Goal: Task Accomplishment & Management: Complete application form

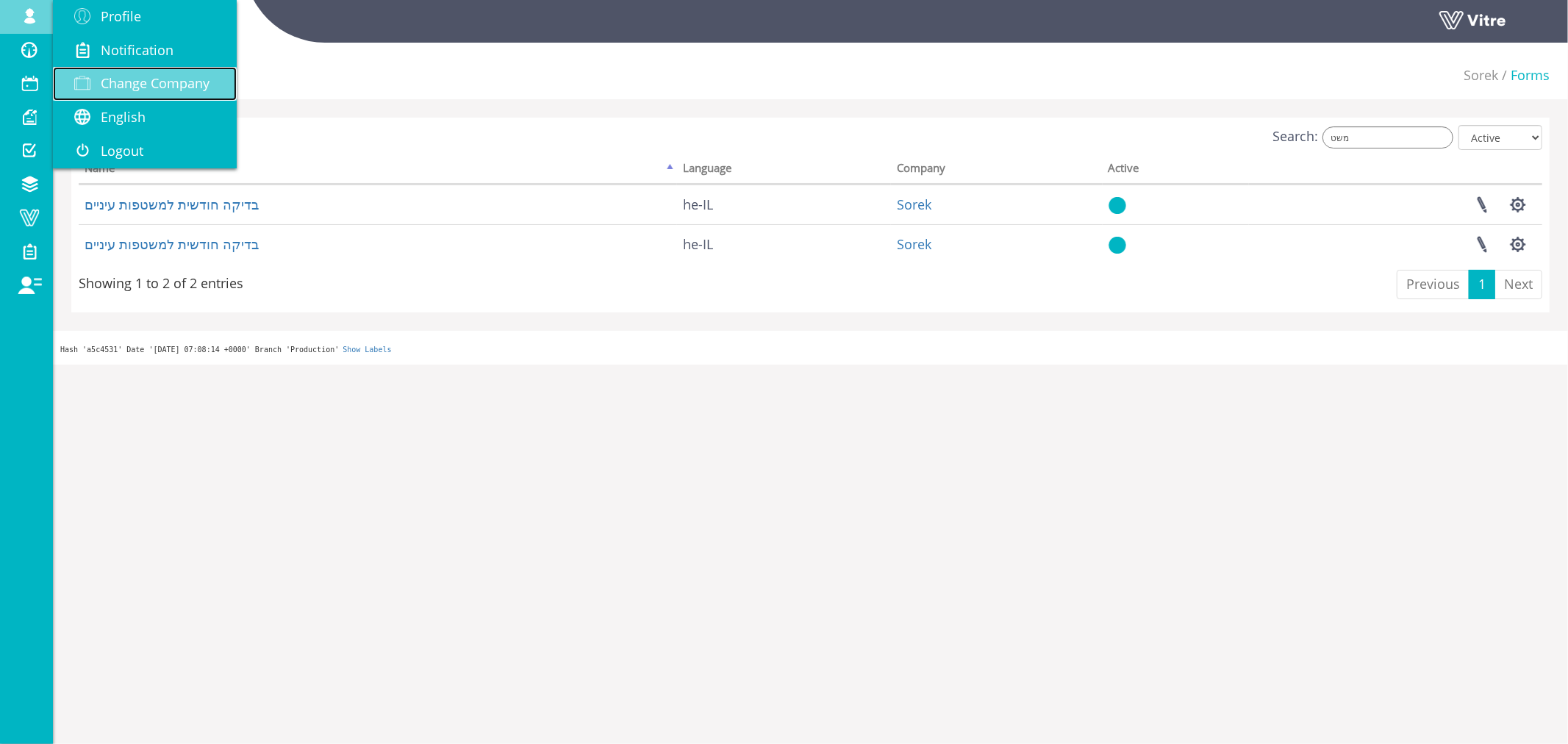
click at [130, 84] on span "Change Company" at bounding box center [155, 83] width 108 height 18
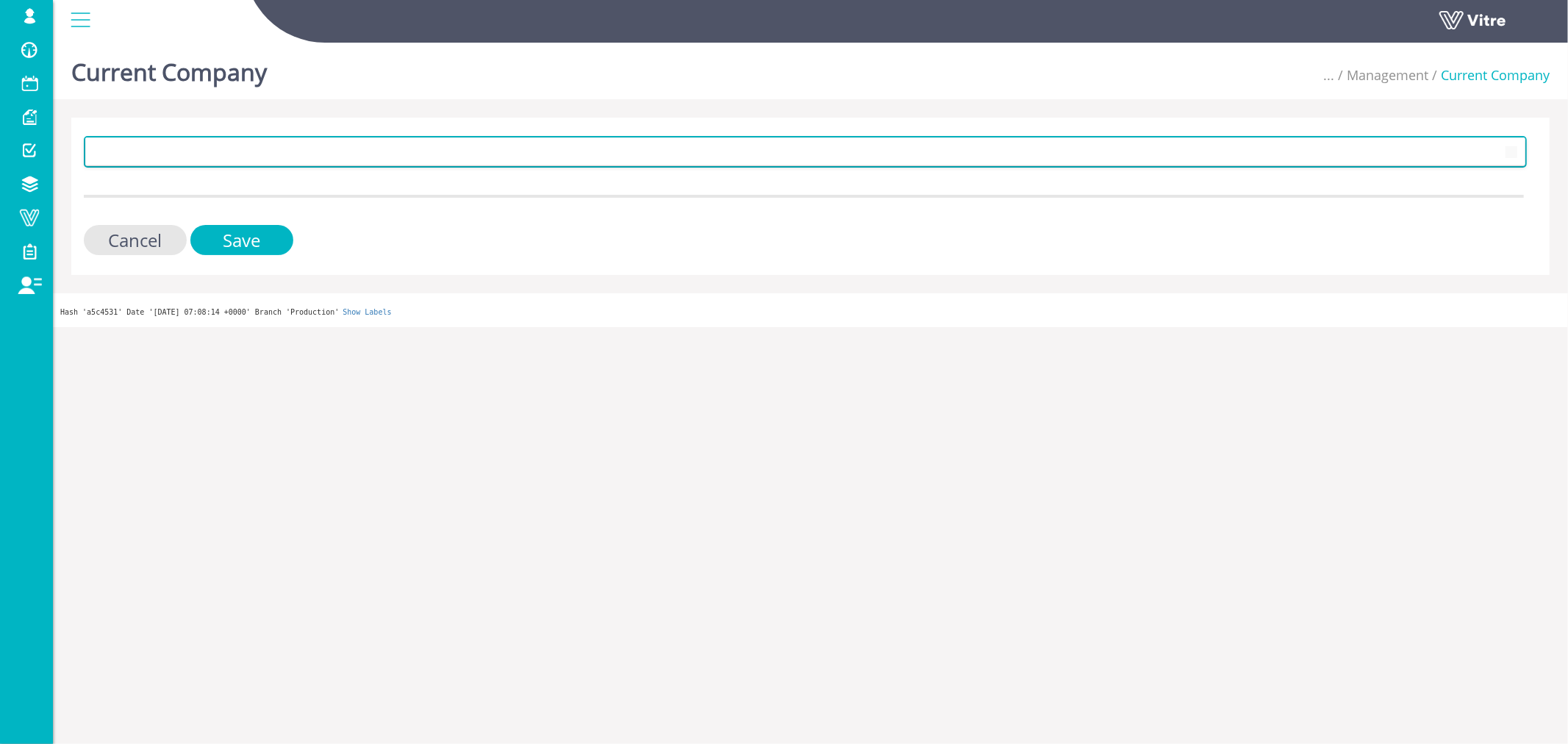
click at [307, 150] on span at bounding box center [792, 151] width 1412 height 26
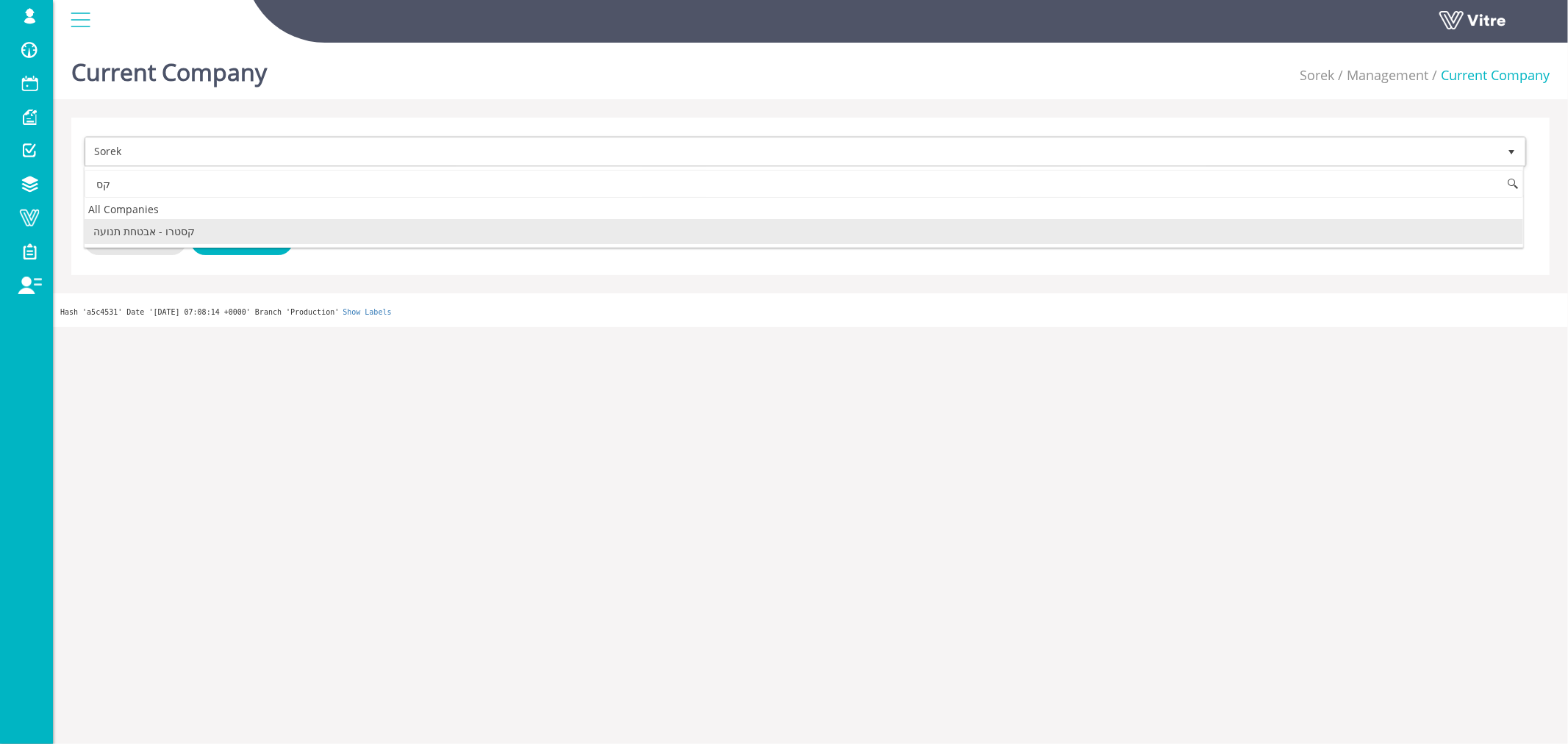
click at [217, 232] on li "קסטרו - אבטחת תנועה" at bounding box center [803, 231] width 1439 height 25
type input "קס"
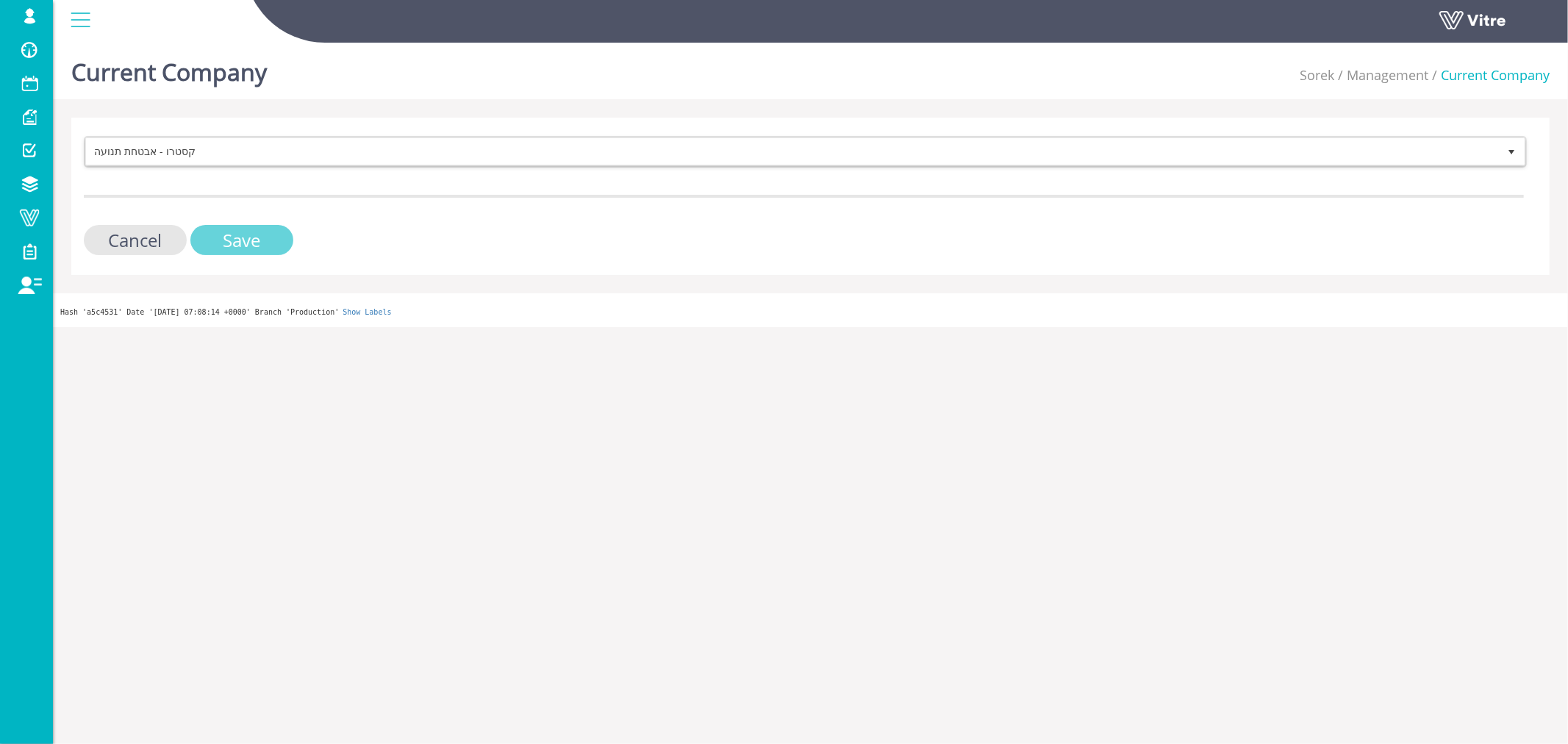
click at [236, 232] on input "Save" at bounding box center [242, 240] width 103 height 30
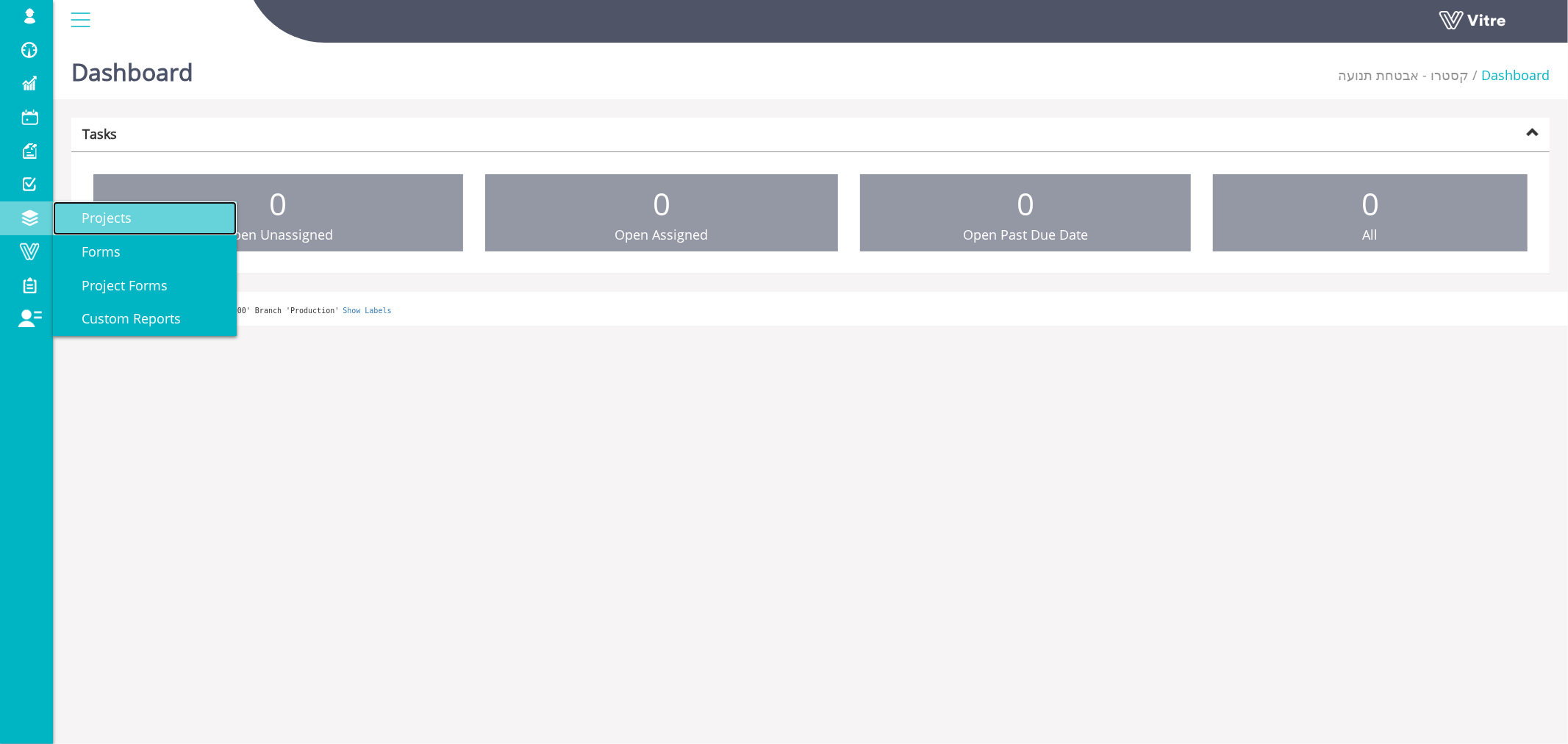
click at [79, 218] on span "Projects" at bounding box center [97, 218] width 67 height 18
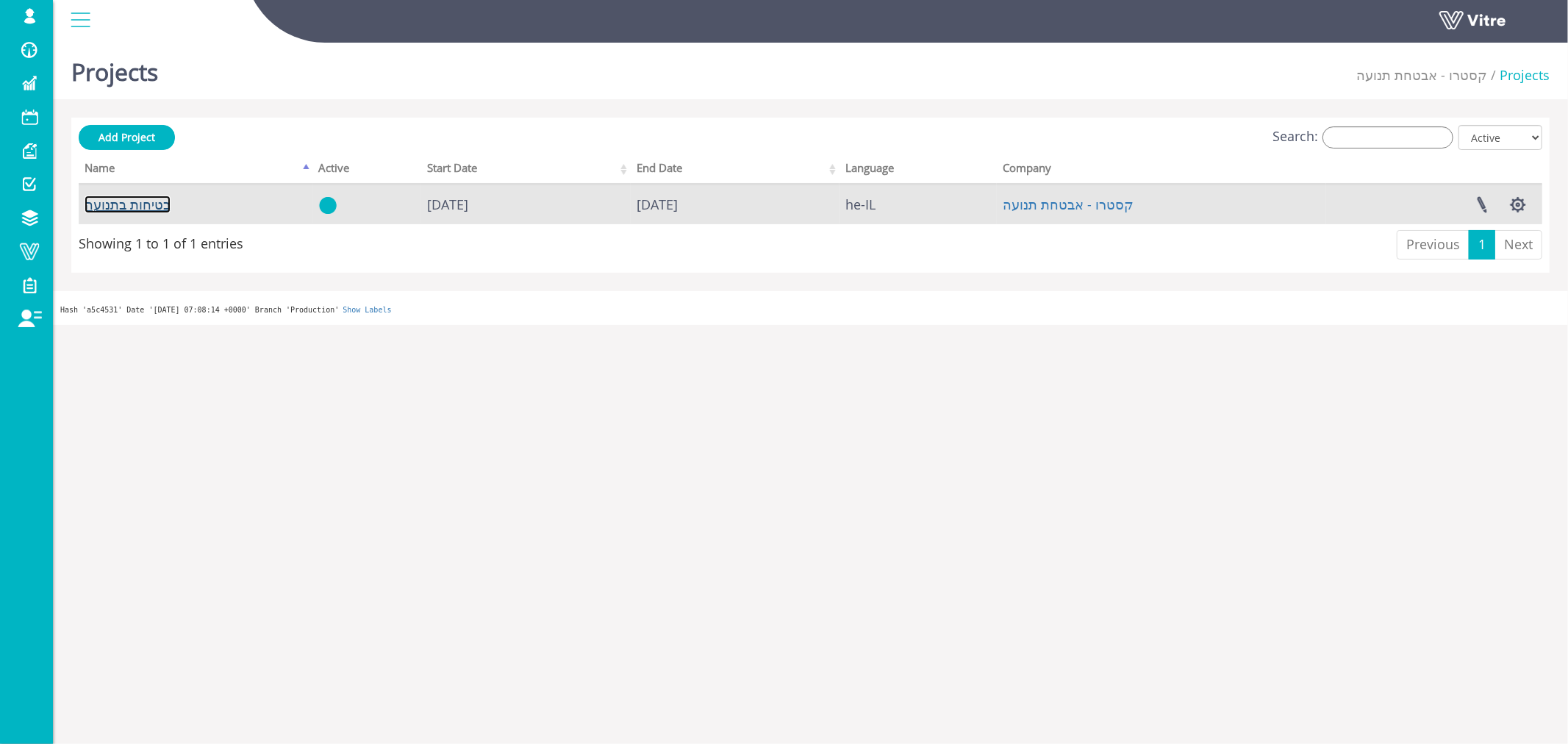
click at [142, 204] on link "בטיחות בתנועה" at bounding box center [127, 204] width 86 height 18
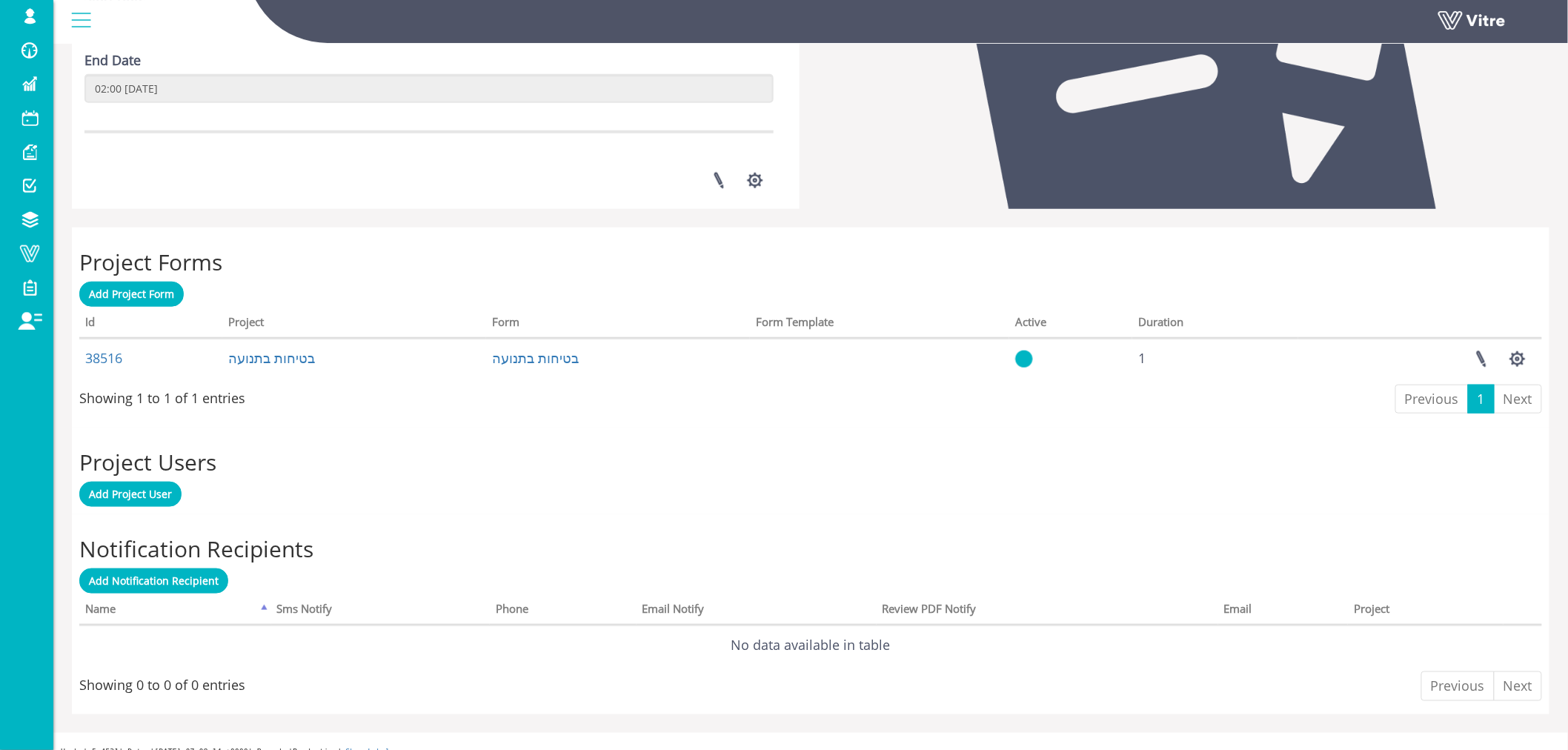
scroll to position [411, 0]
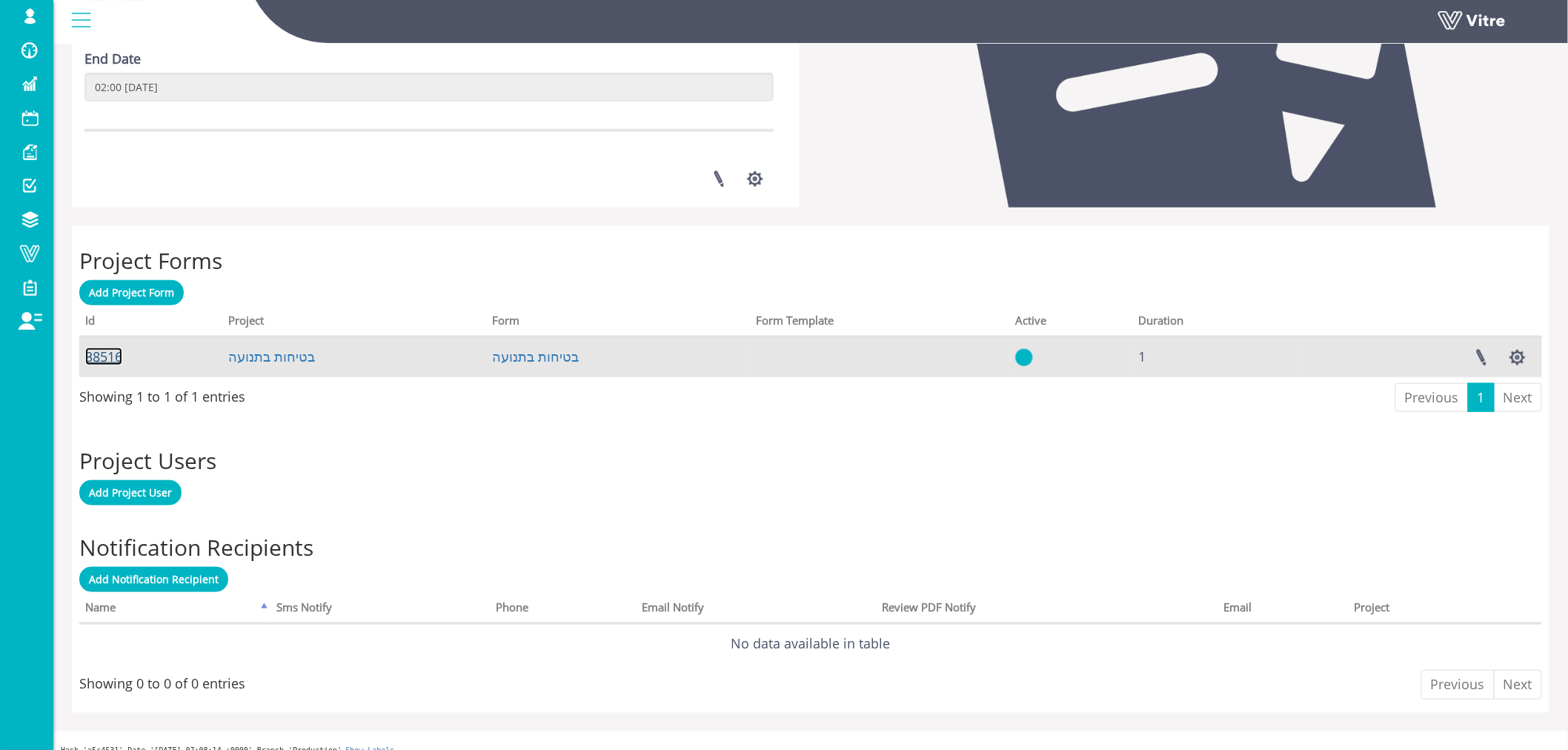
click at [109, 358] on link "38516" at bounding box center [103, 357] width 37 height 18
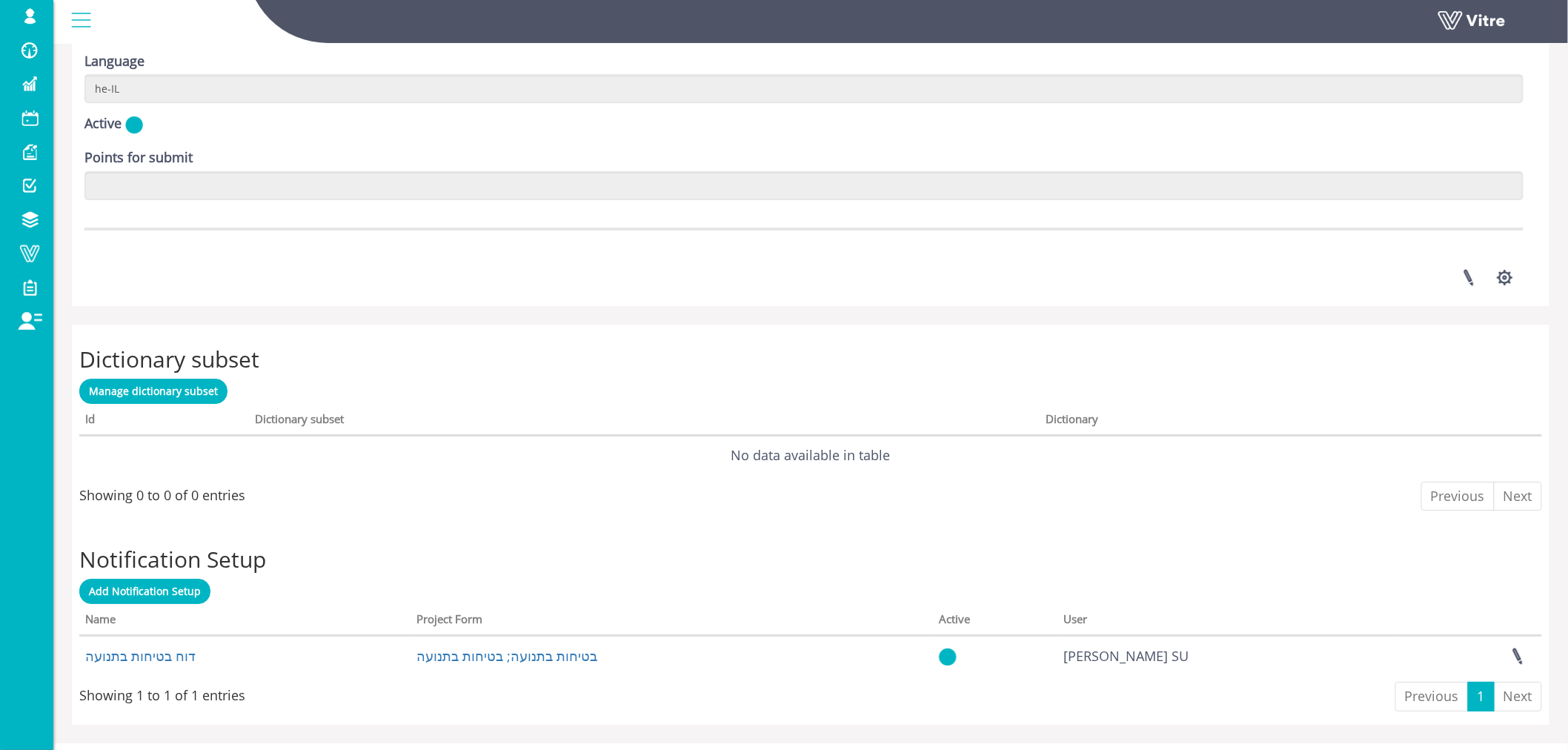
scroll to position [1963, 0]
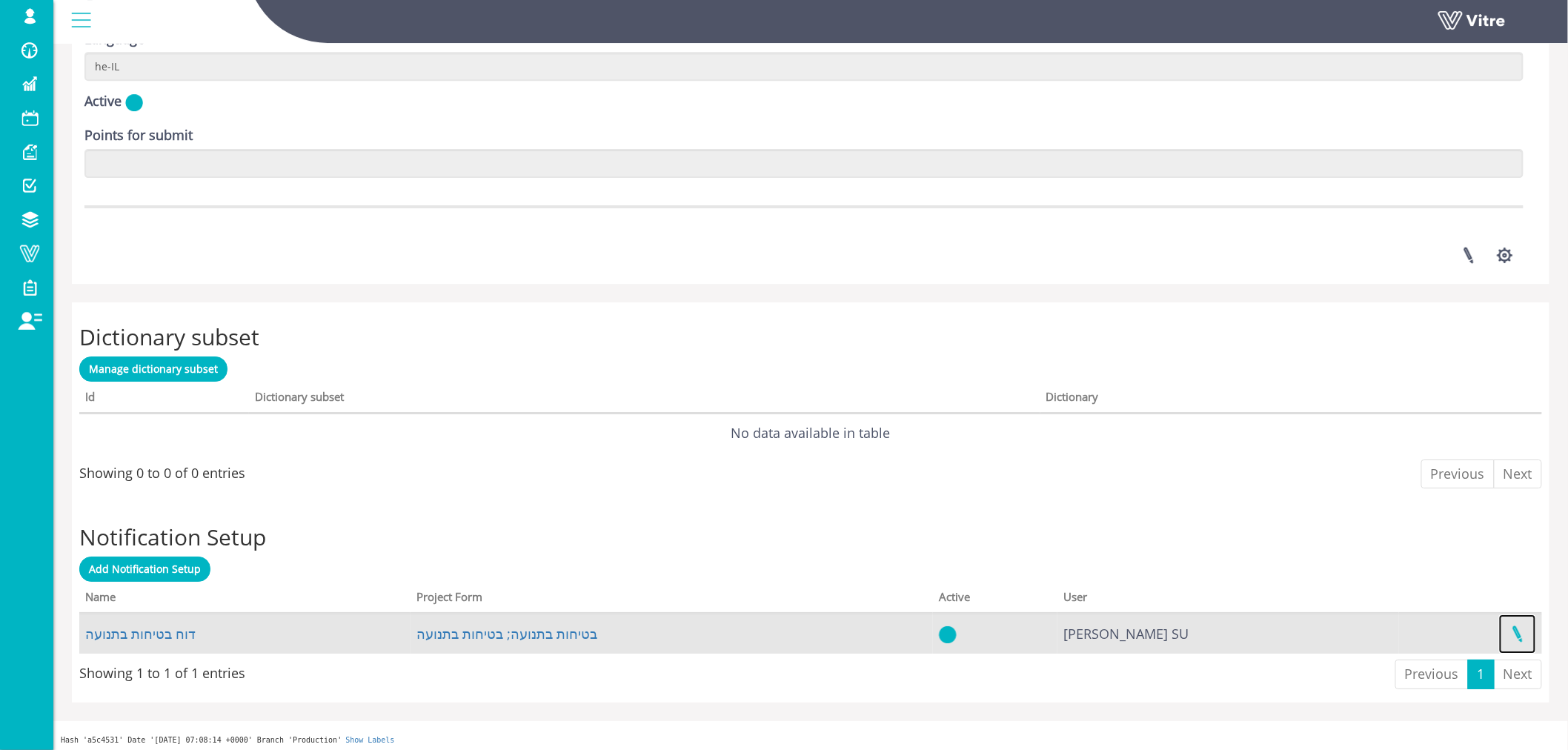
click at [1517, 627] on link at bounding box center [1517, 635] width 37 height 39
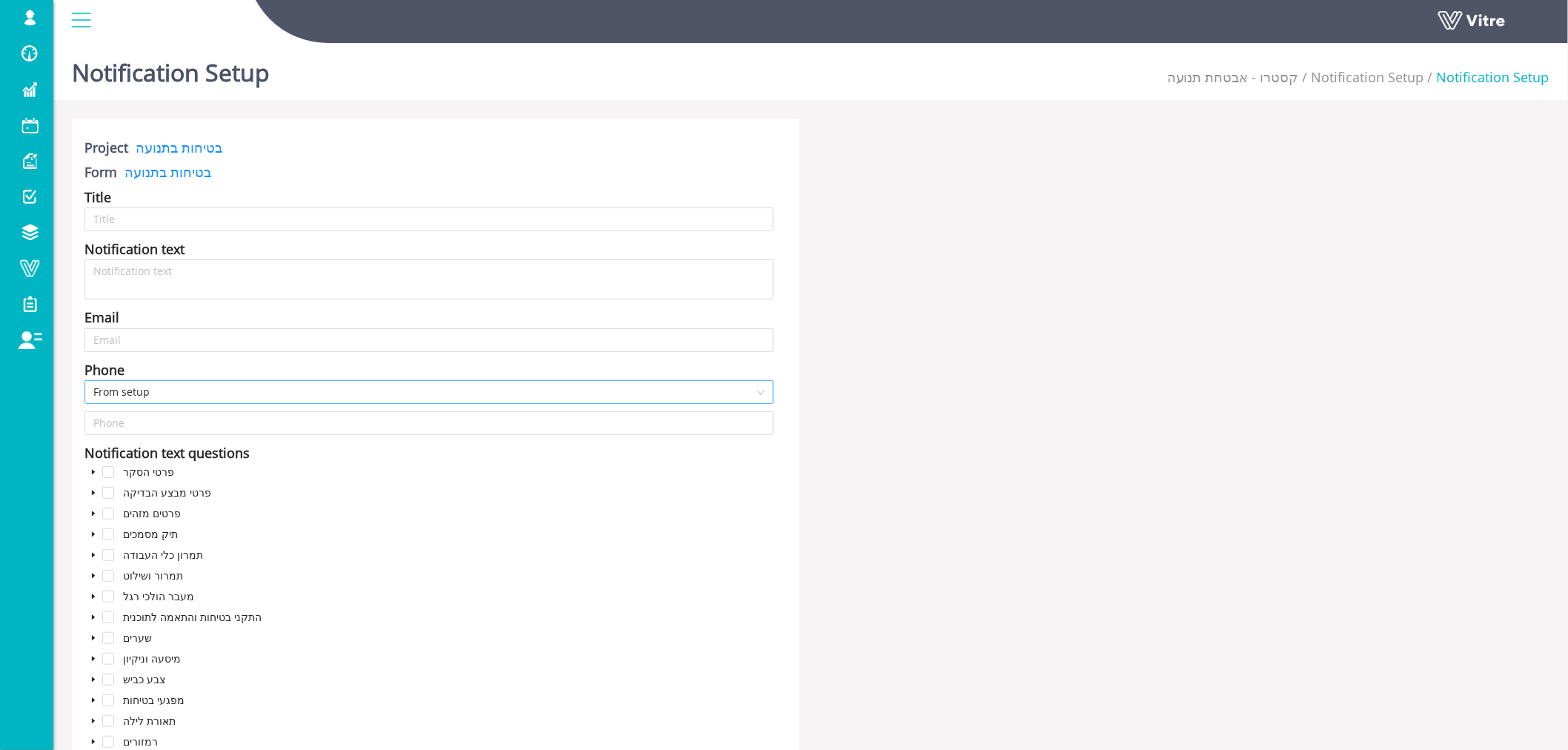
type input "דוח בטיחות בתנועה"
type textarea "דוח בטיחות בתנועה עבור"
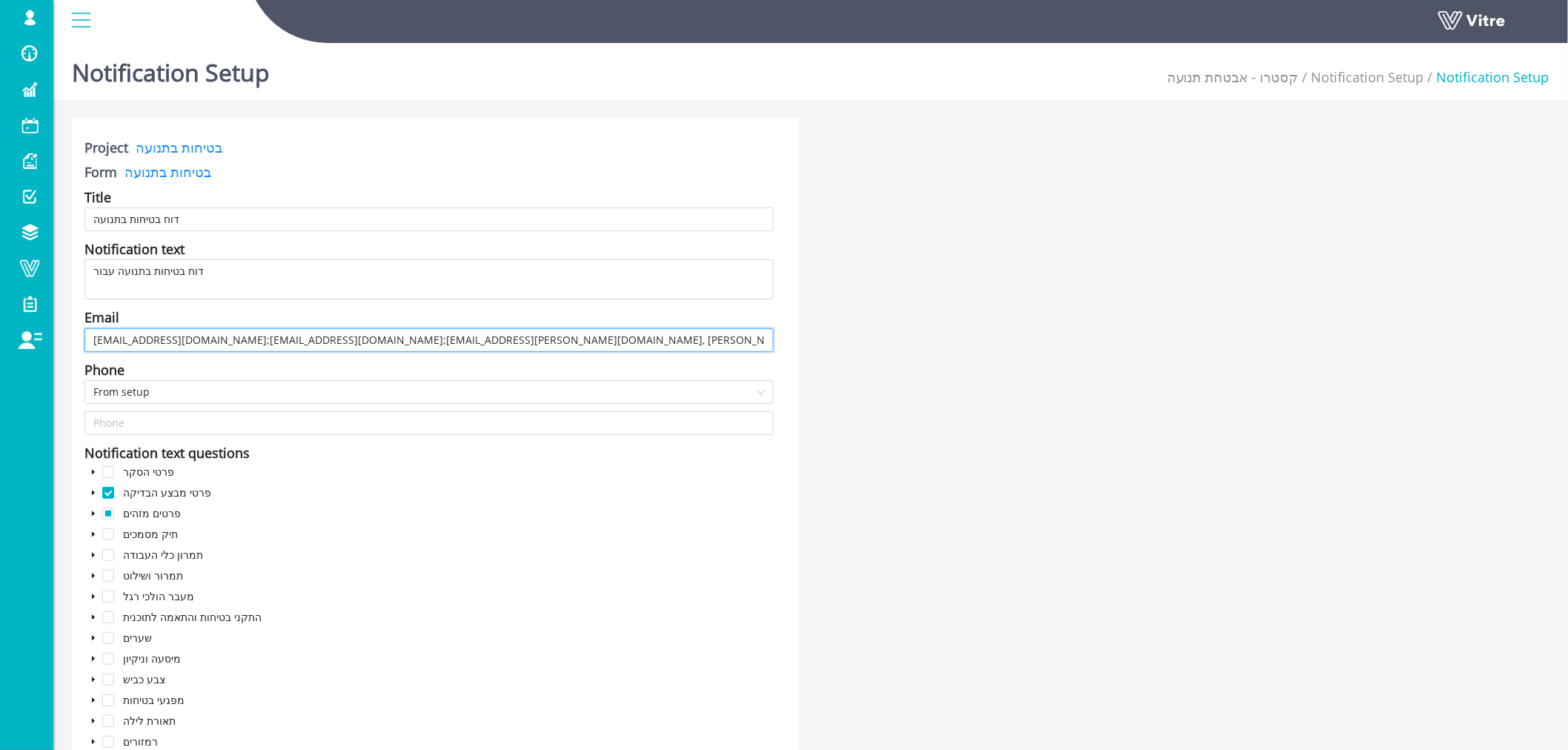
click at [364, 336] on input "tlv@kastros.co.il;shay@kastros.co.il;d-h@eli-kastro.com, hagie@kastros.co.il" at bounding box center [429, 340] width 689 height 23
drag, startPoint x: 265, startPoint y: 337, endPoint x: 358, endPoint y: 337, distance: 93.0
click at [358, 337] on input "tlv@kastros.co.il;shay@kastros.co.il;d-h@eli-kastro.com,hagie@kastros.co.il" at bounding box center [429, 340] width 689 height 23
click at [360, 338] on input "tlv@kastros.co.il;shay@kastros.co.il;d-h@eli-kastro.com,hagie@kastros.co.il" at bounding box center [429, 340] width 689 height 23
click at [361, 336] on input "tlv@kastros.co.il;shay@kastros.co.il;d-h@eli-kastro.com,hagie@kastros.co.il" at bounding box center [429, 340] width 689 height 23
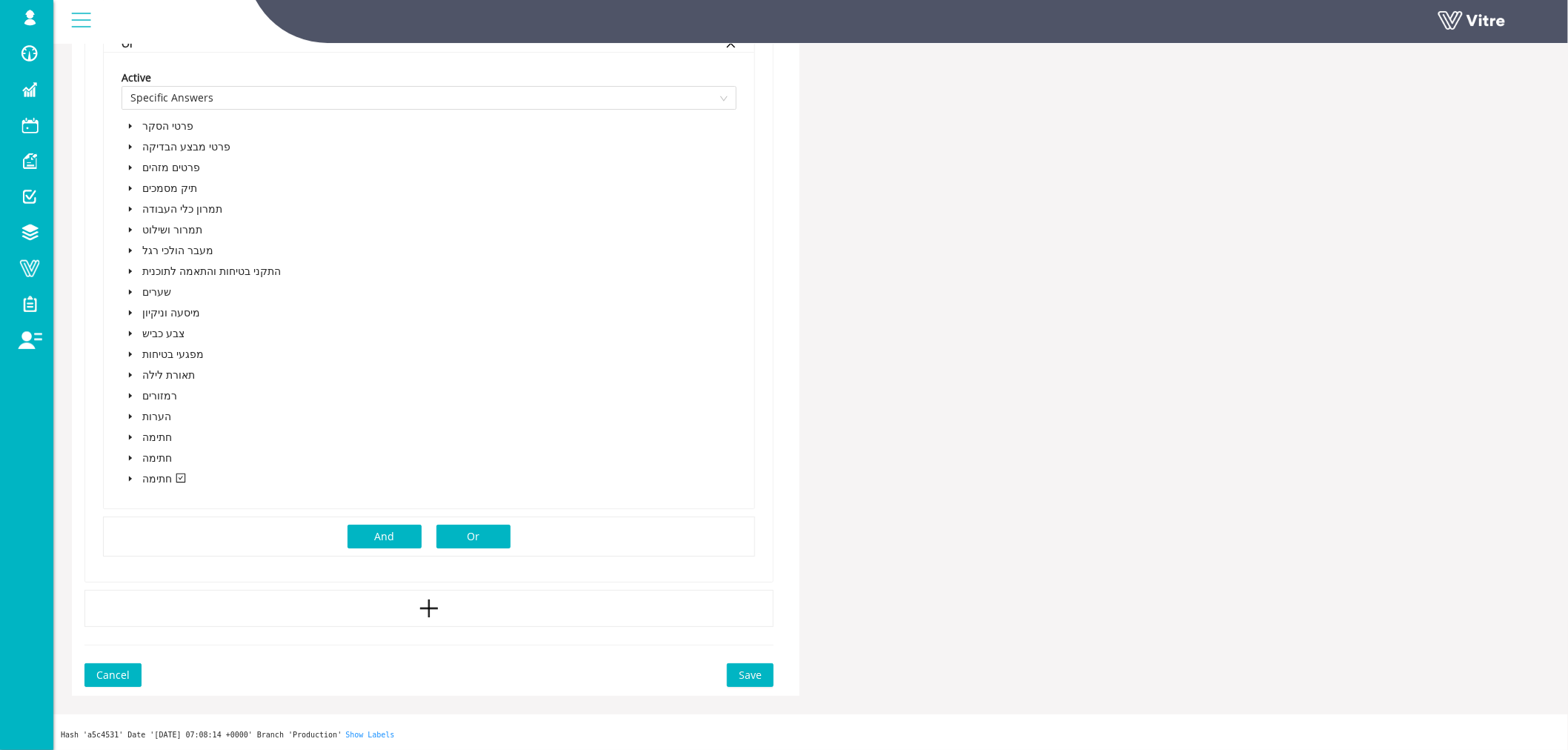
scroll to position [2015, 0]
type input "[EMAIL_ADDRESS][DOMAIN_NAME];[EMAIL_ADDRESS][DOMAIN_NAME];[EMAIL_ADDRESS][DOMAI…"
click at [744, 670] on span "Save" at bounding box center [750, 676] width 23 height 17
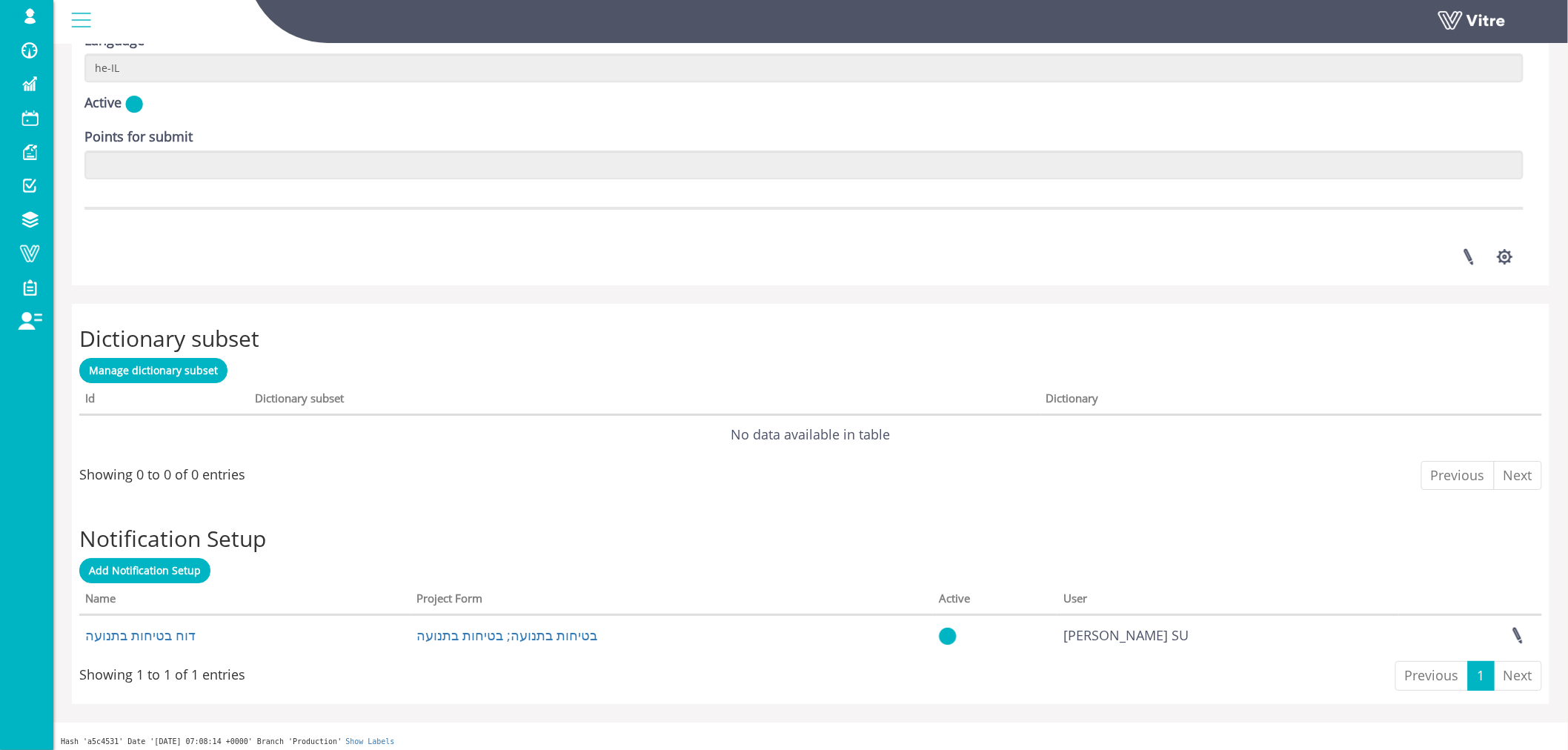
scroll to position [1963, 0]
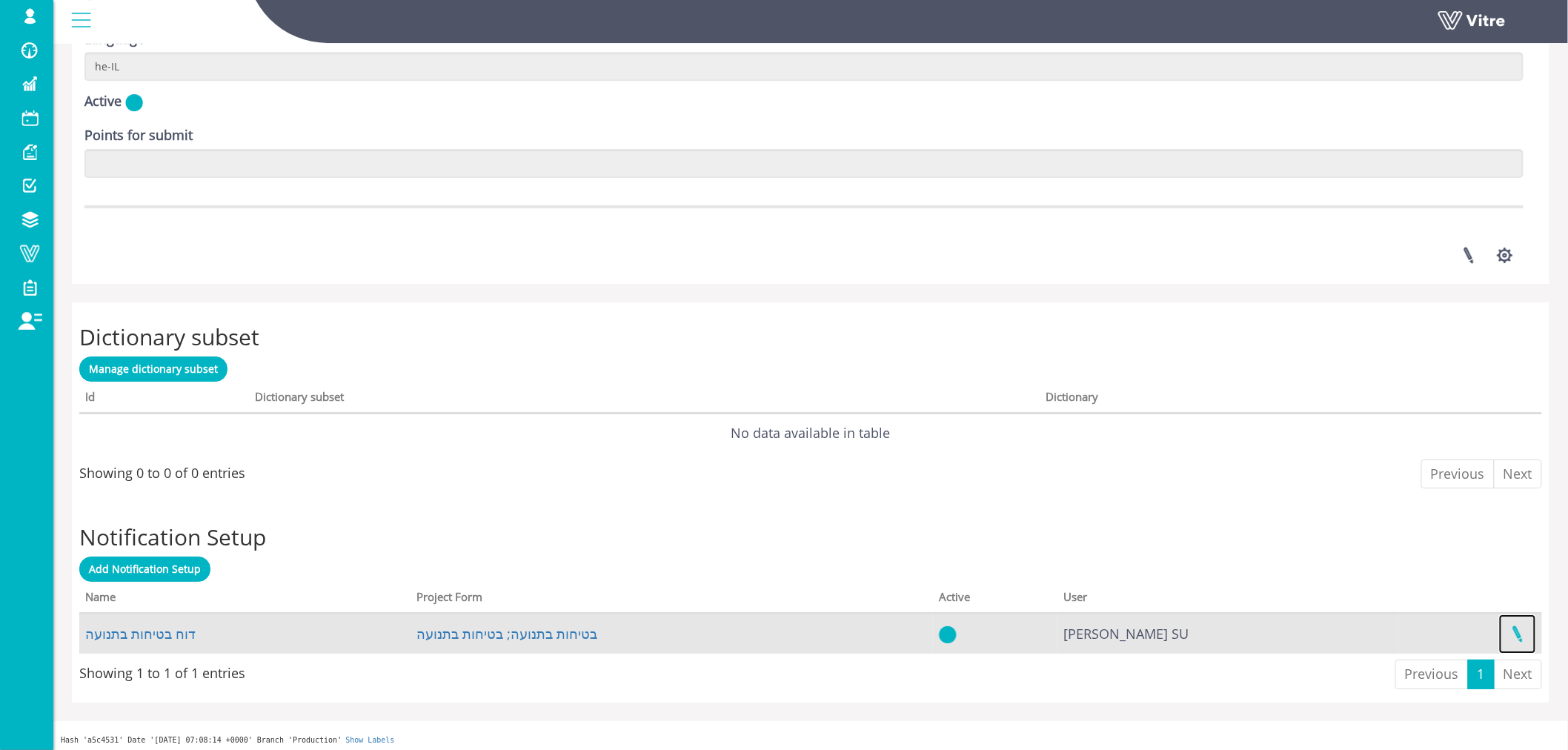
click at [1517, 629] on link at bounding box center [1517, 635] width 37 height 39
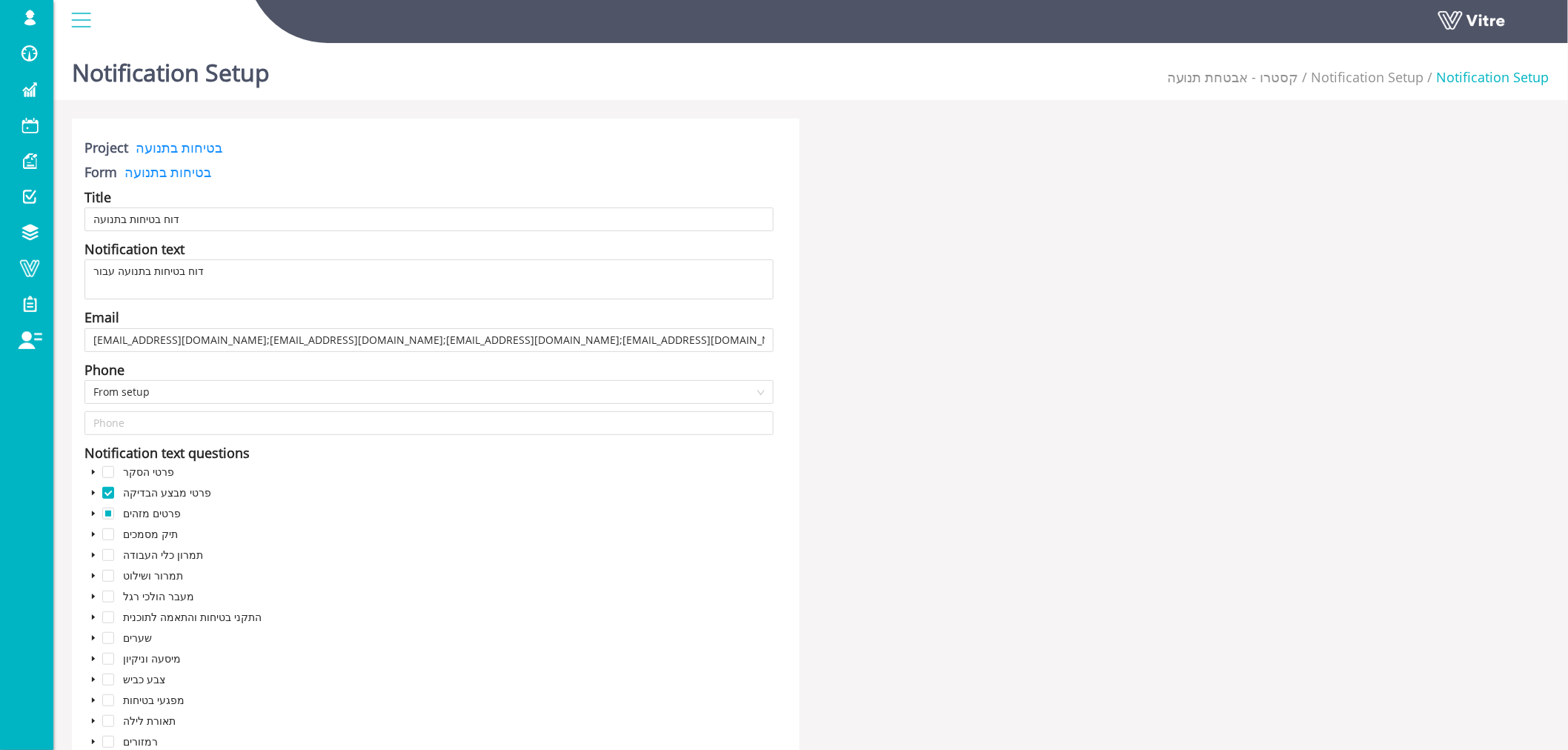
type input "דוח בטיחות בתנועה"
type input "[EMAIL_ADDRESS][DOMAIN_NAME];[EMAIL_ADDRESS][DOMAIN_NAME];[EMAIL_ADDRESS][DOMAI…"
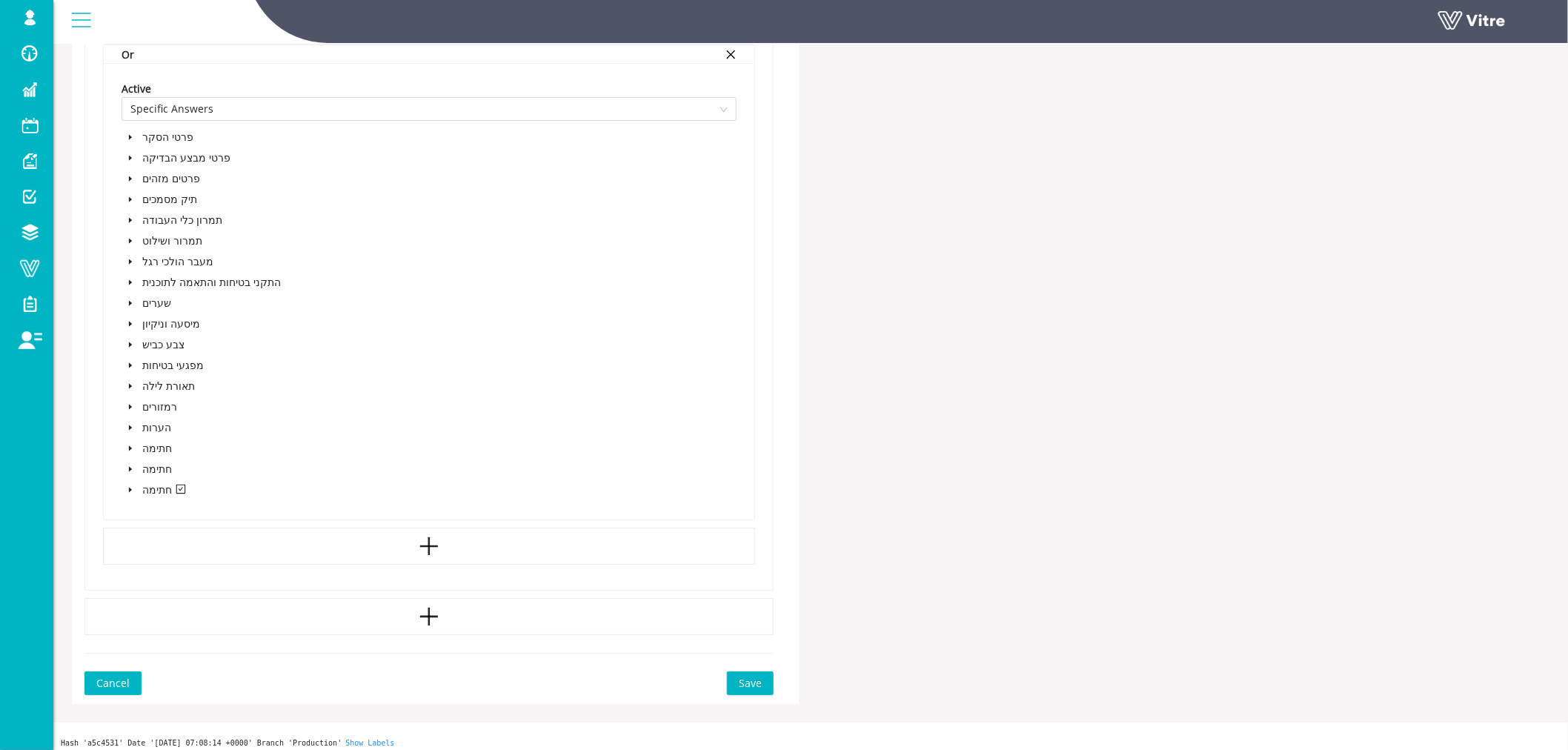
scroll to position [2015, 0]
click at [127, 675] on span "Cancel" at bounding box center [113, 676] width 33 height 17
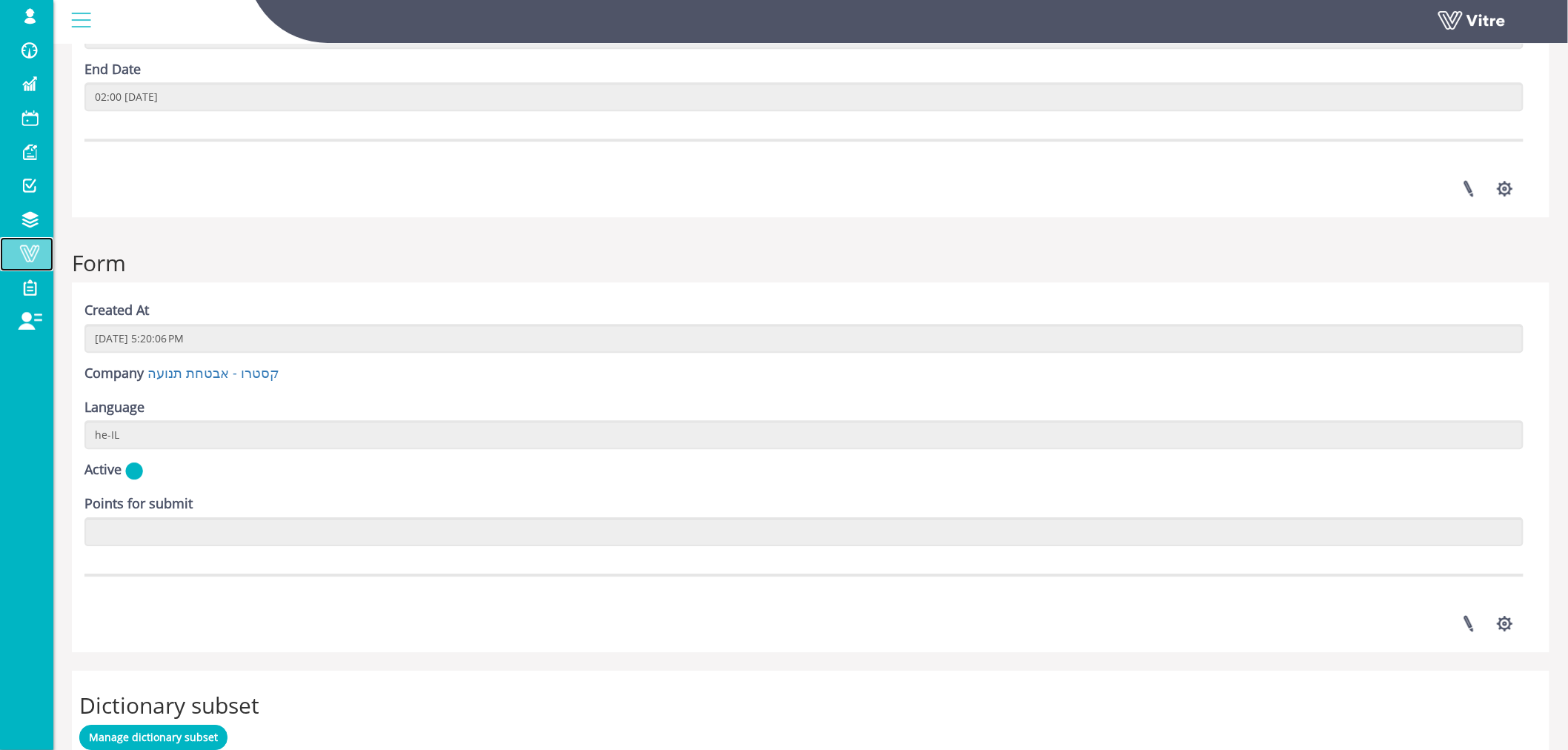
scroll to position [1963, 0]
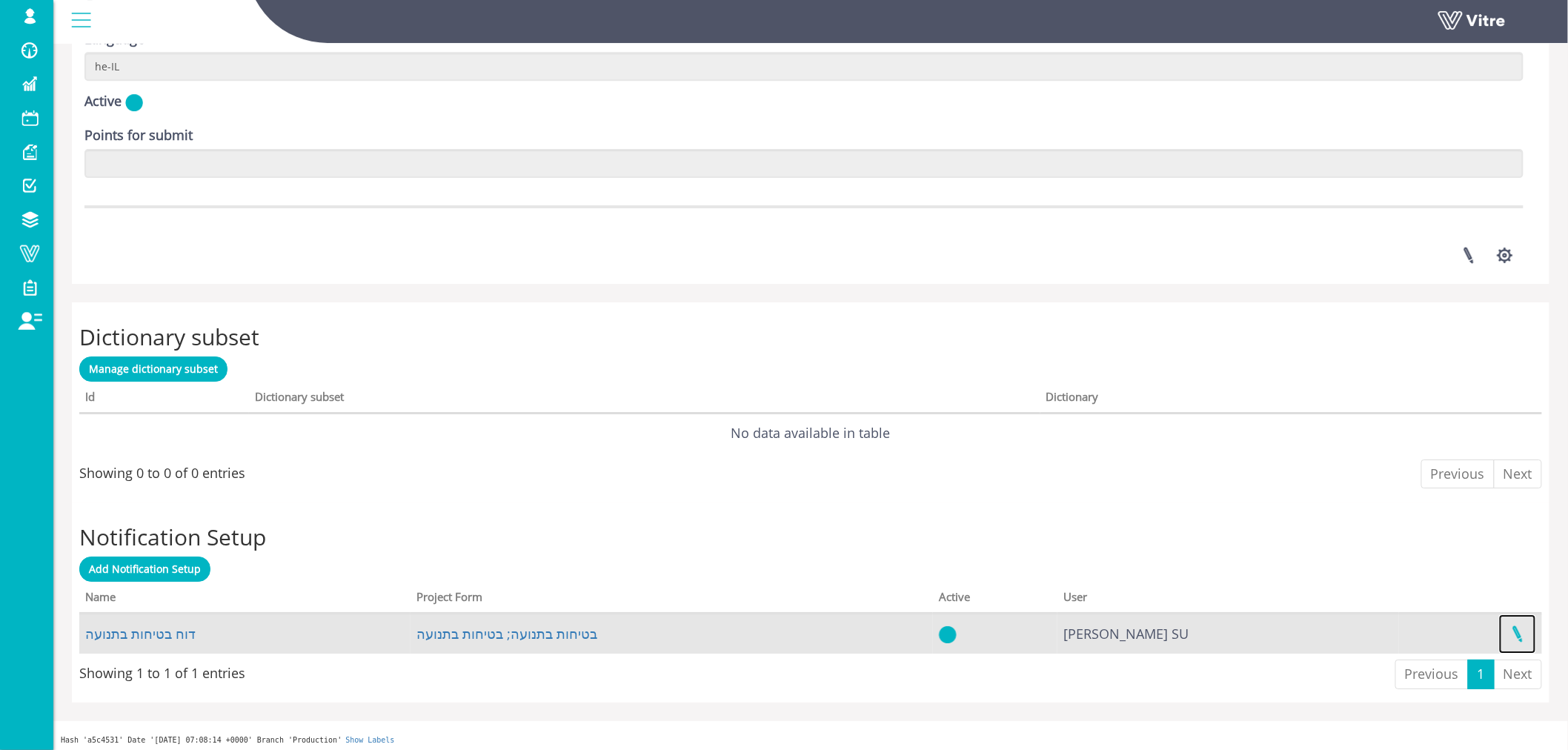
click at [1519, 633] on link at bounding box center [1517, 635] width 37 height 39
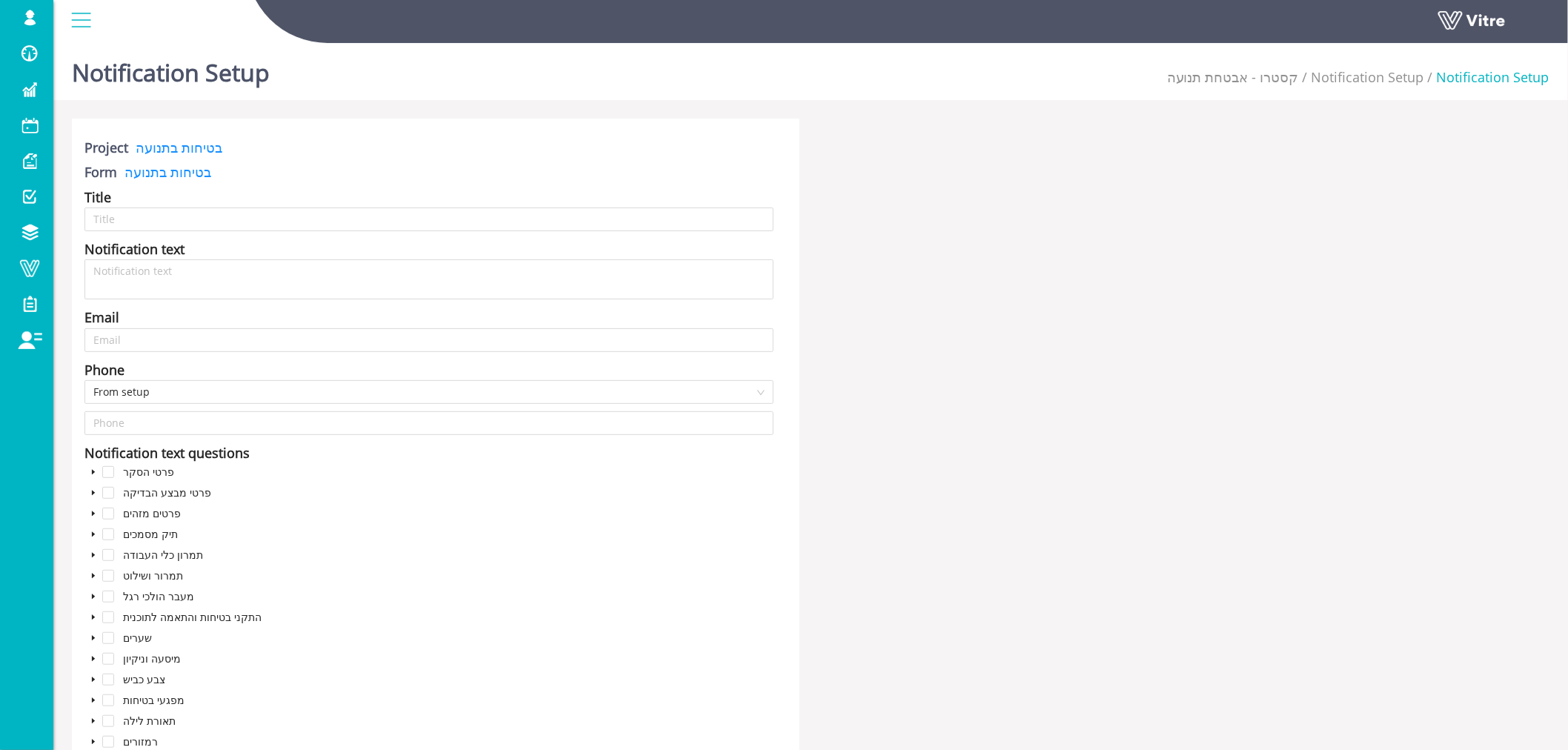
type input "דוח בטיחות בתנועה"
type input "[EMAIL_ADDRESS][DOMAIN_NAME];[EMAIL_ADDRESS][DOMAIN_NAME];[EMAIL_ADDRESS][DOMAI…"
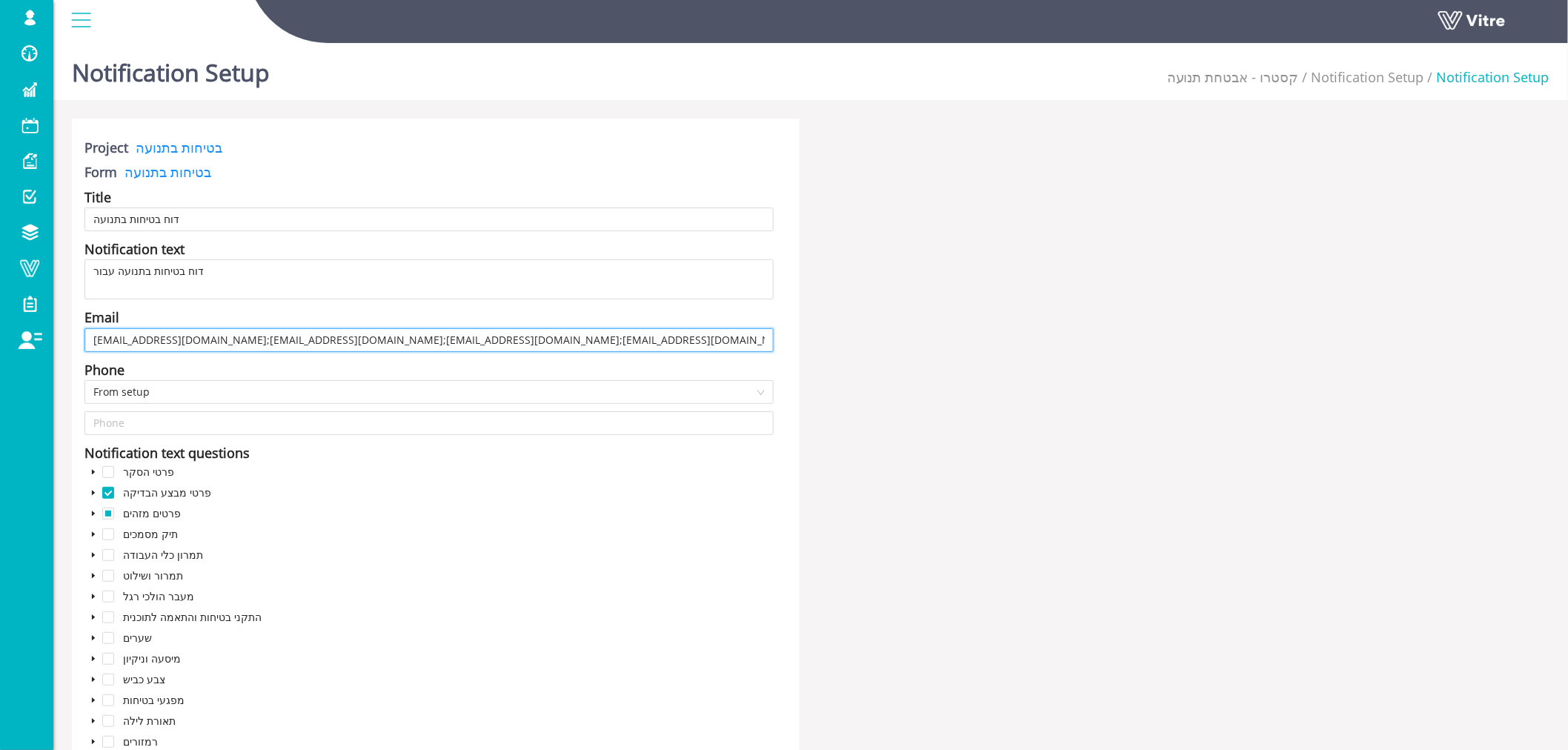
drag, startPoint x: 361, startPoint y: 340, endPoint x: 458, endPoint y: 340, distance: 97.0
click at [458, 340] on input "[EMAIL_ADDRESS][DOMAIN_NAME];[EMAIL_ADDRESS][DOMAIN_NAME];[EMAIL_ADDRESS][DOMAI…" at bounding box center [429, 340] width 689 height 23
click at [90, 492] on icon "caret-down" at bounding box center [94, 493] width 8 height 8
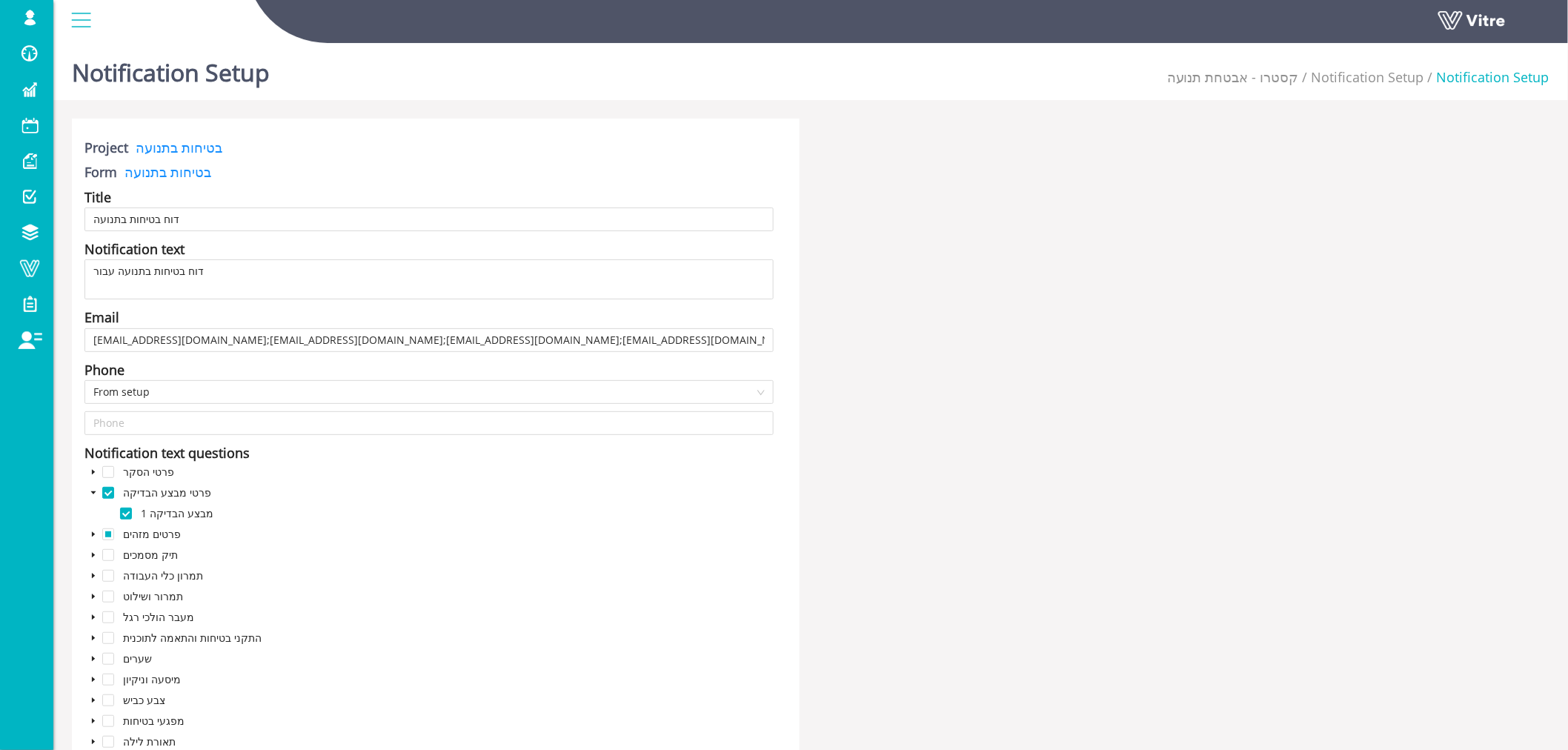
click at [90, 492] on icon "caret-down" at bounding box center [94, 493] width 8 height 8
click at [91, 514] on icon "caret-down" at bounding box center [94, 514] width 8 height 8
